Goal: Task Accomplishment & Management: Use online tool/utility

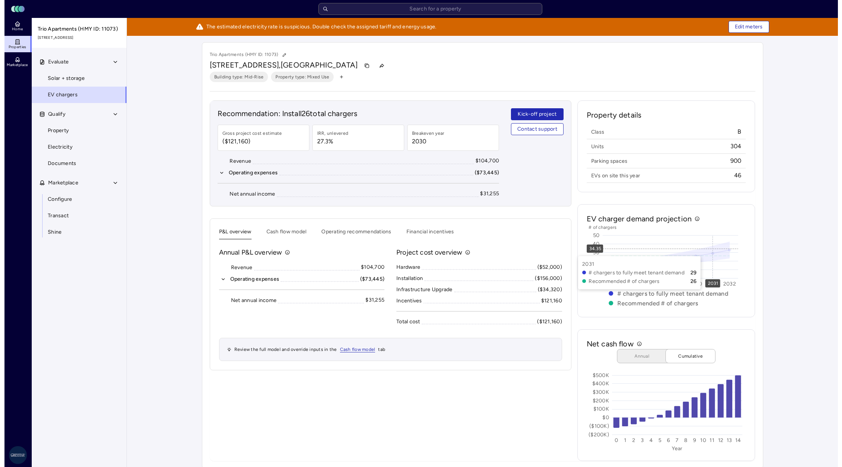
scroll to position [8, 0]
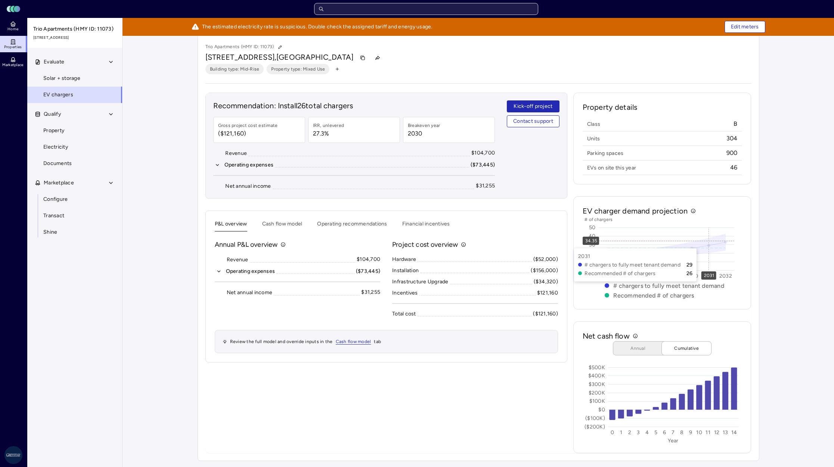
click at [389, 12] on input "text" at bounding box center [426, 9] width 224 height 12
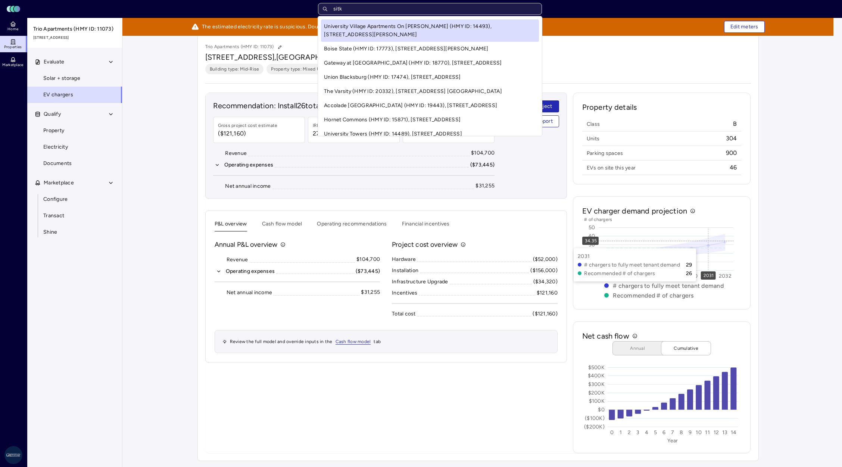
type input "sitka"
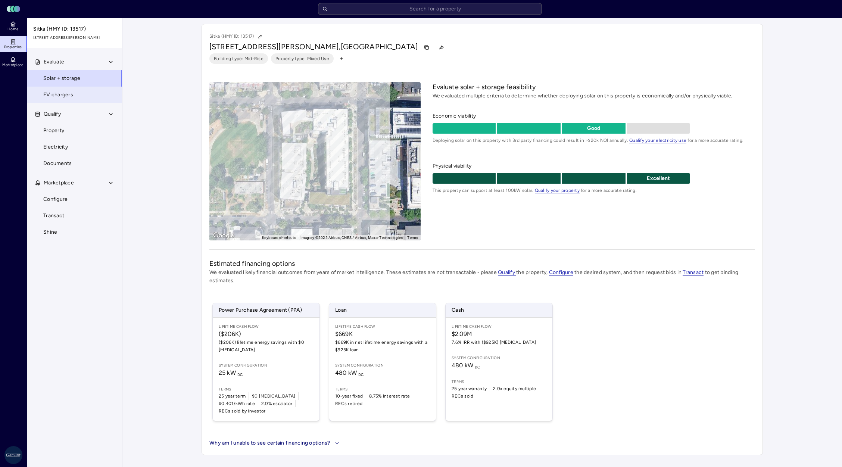
click at [77, 100] on link "EV chargers" at bounding box center [75, 95] width 96 height 16
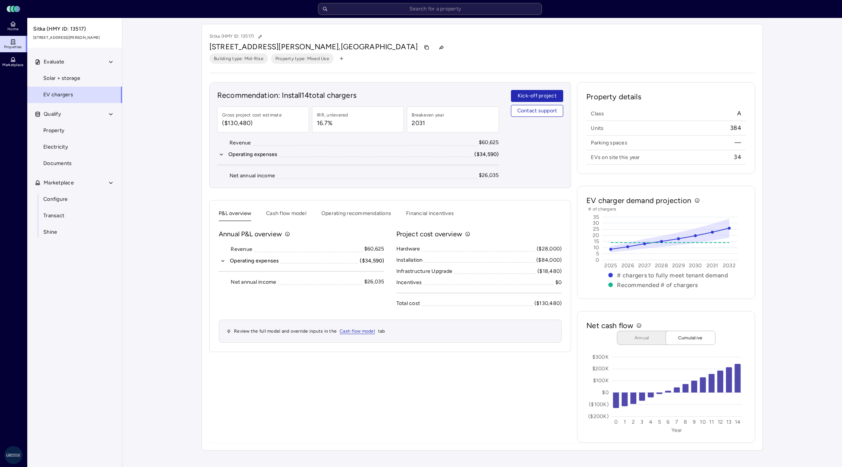
click at [296, 221] on div "P&L overview Cash flow model Operating recommendations Financial incentives Ann…" at bounding box center [390, 275] width 343 height 133
click at [295, 216] on button "Cash flow model" at bounding box center [286, 215] width 40 height 12
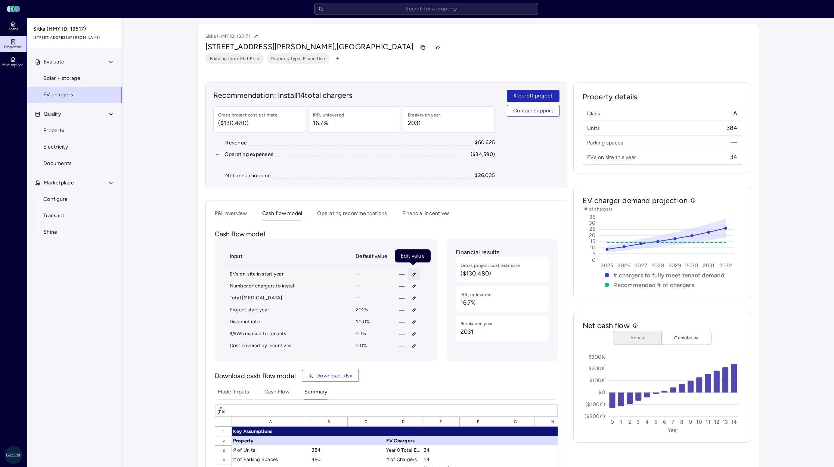
click at [413, 273] on icon "button" at bounding box center [413, 274] width 3 height 3
click at [438, 348] on div "Input Default value Edit value EVs on-site in start year — — Number of chargers…" at bounding box center [386, 300] width 343 height 122
click at [243, 211] on button "P&L overview" at bounding box center [231, 215] width 32 height 12
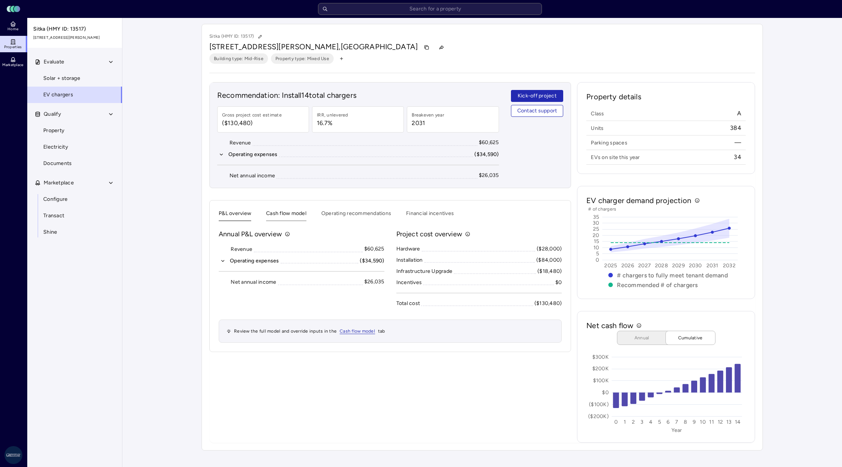
click at [286, 215] on button "Cash flow model" at bounding box center [286, 215] width 40 height 12
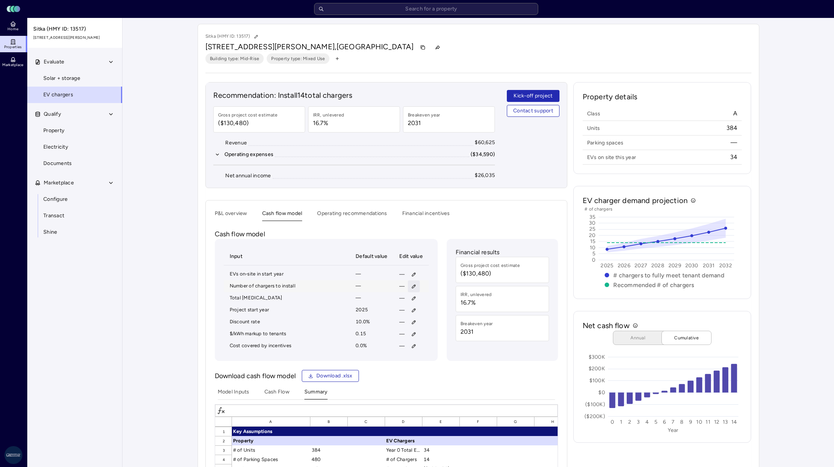
click at [415, 285] on icon "button" at bounding box center [413, 286] width 5 height 5
type input "14"
click at [447, 332] on span "Save" at bounding box center [448, 335] width 12 height 8
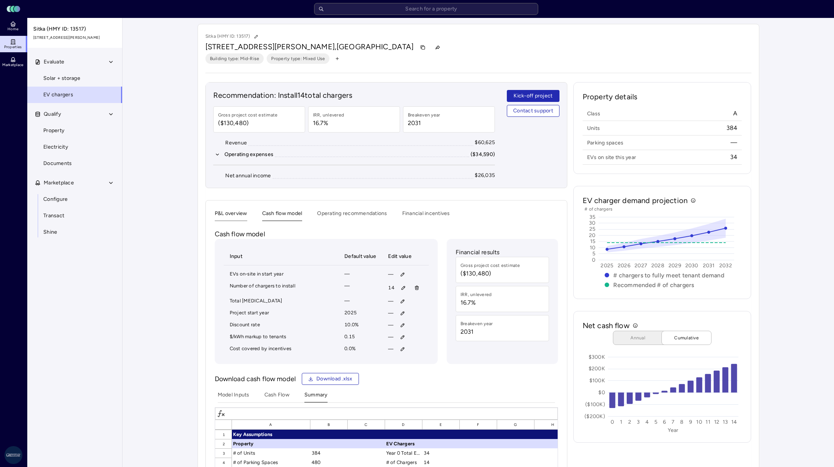
click at [227, 219] on button "P&L overview" at bounding box center [231, 215] width 32 height 12
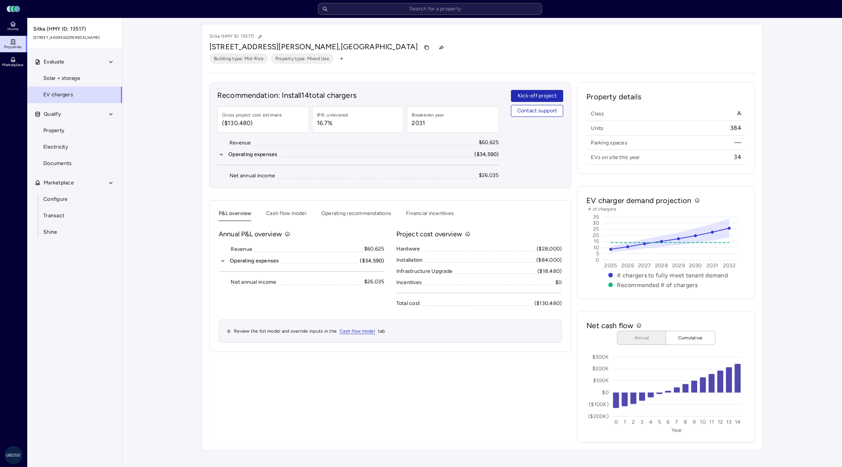
click at [225, 261] on icon "button" at bounding box center [222, 260] width 5 height 5
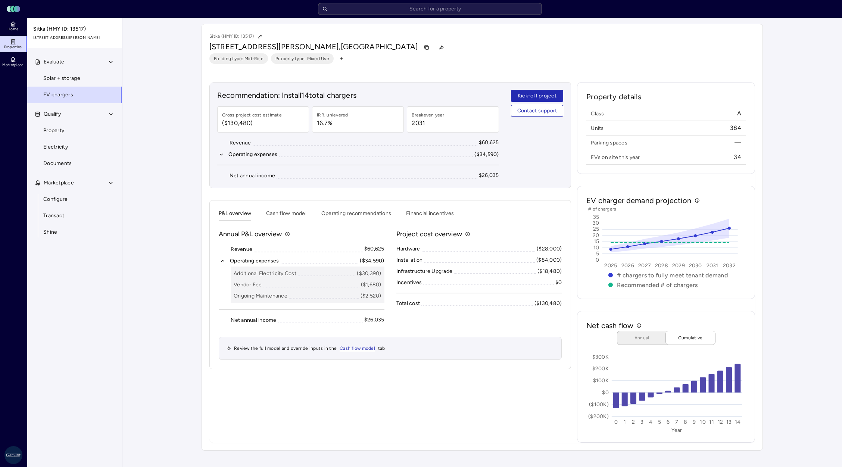
click at [508, 398] on div "Recommendation: Install 14 total chargers Gross project cost estimate ($130,480…" at bounding box center [390, 262] width 362 height 361
drag, startPoint x: 303, startPoint y: 209, endPoint x: 287, endPoint y: 218, distance: 18.4
click at [303, 209] on div "P&L overview Cash flow model Operating recommendations Financial incentives" at bounding box center [390, 215] width 343 height 12
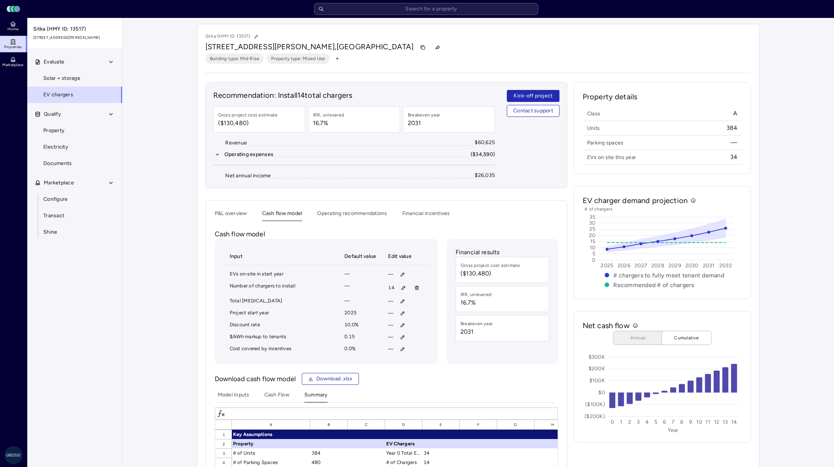
click at [287, 218] on button "Cash flow model" at bounding box center [282, 215] width 40 height 12
click at [385, 212] on button "Operating recommendations" at bounding box center [352, 215] width 70 height 12
